Goal: Task Accomplishment & Management: Manage account settings

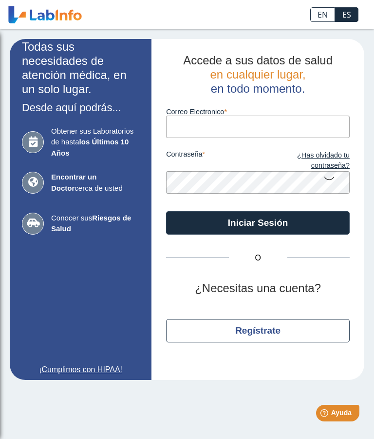
click at [261, 129] on input "Correo Electronico" at bounding box center [258, 127] width 184 height 22
type input "[EMAIL_ADDRESS][DOMAIN_NAME]"
click at [317, 223] on button "Iniciar Sesión" at bounding box center [258, 222] width 184 height 23
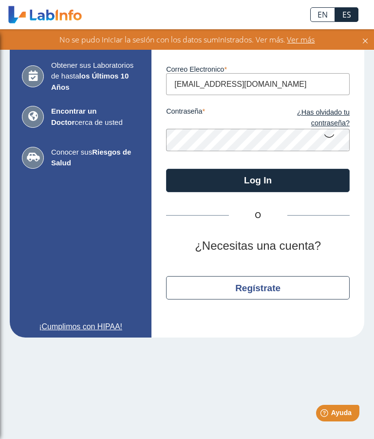
click at [300, 184] on button "Log In" at bounding box center [258, 180] width 184 height 23
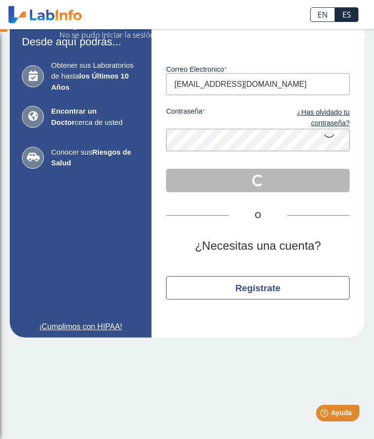
scroll to position [0, 0]
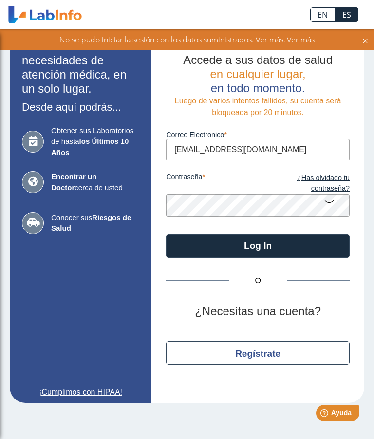
click at [336, 182] on link "¿Has olvidado tu contraseña?" at bounding box center [304, 183] width 92 height 21
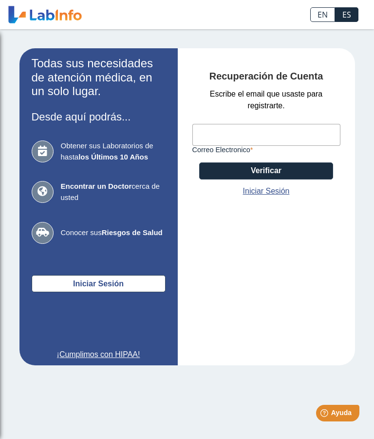
click at [281, 139] on input "Correo Electronico" at bounding box center [267, 135] width 148 height 22
click at [237, 144] on input "Correo Electronico" at bounding box center [267, 135] width 148 height 22
type input "[EMAIL_ADDRESS][DOMAIN_NAME]"
click at [299, 175] on button "Verificar" at bounding box center [266, 170] width 134 height 17
